Goal: Task Accomplishment & Management: Use online tool/utility

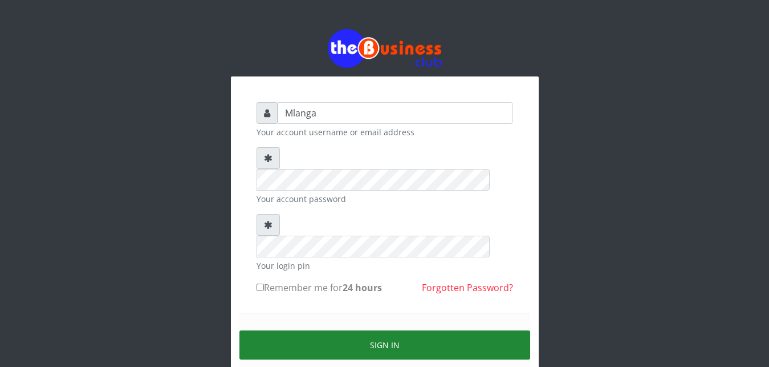
click at [398, 330] on button "Sign in" at bounding box center [384, 344] width 291 height 29
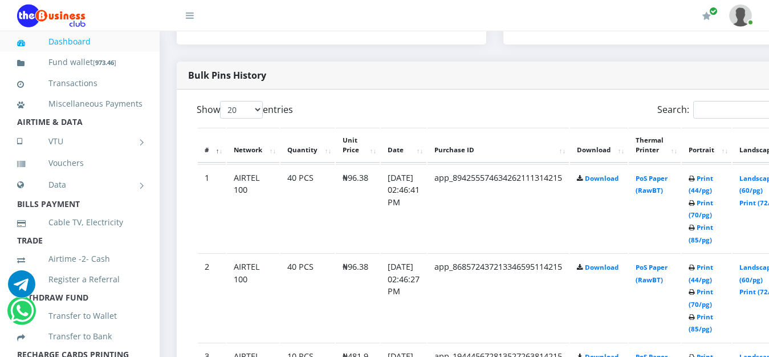
scroll to position [552, 0]
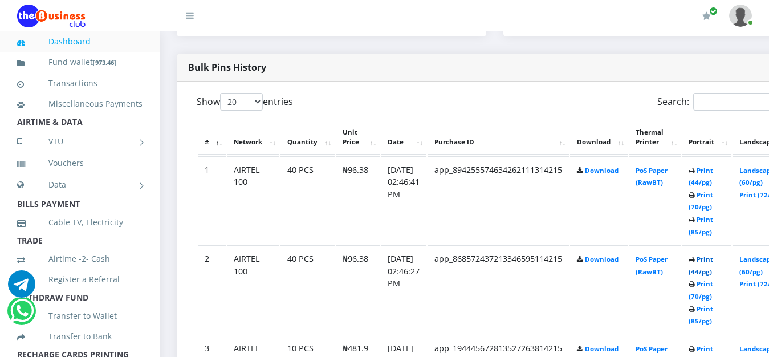
click at [713, 260] on link "Print (44/pg)" at bounding box center [701, 265] width 25 height 21
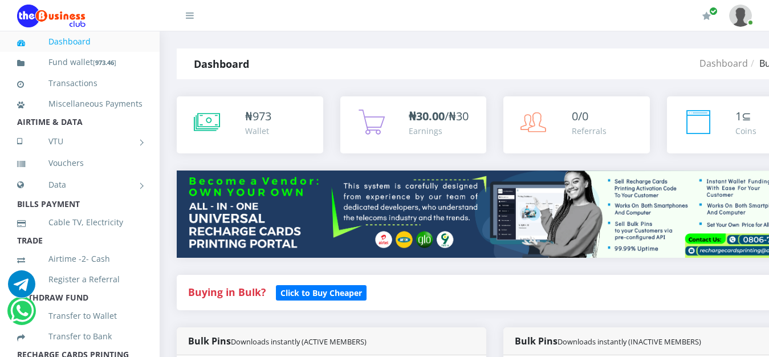
scroll to position [552, 0]
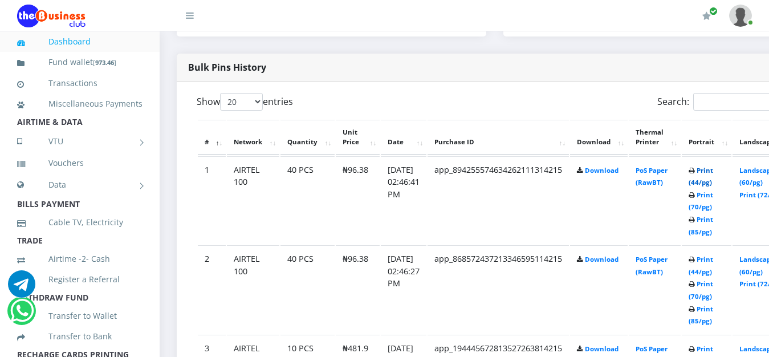
click at [713, 173] on link "Print (44/pg)" at bounding box center [701, 176] width 25 height 21
